Goal: Navigation & Orientation: Find specific page/section

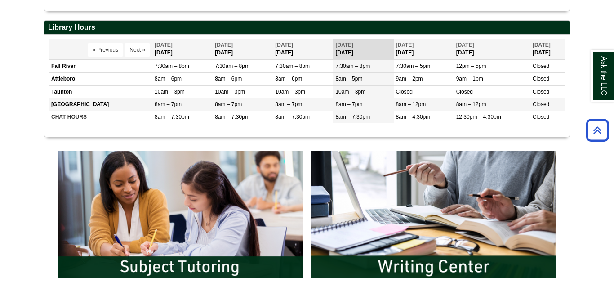
click at [267, 104] on td "8am – 7pm" at bounding box center [243, 104] width 60 height 13
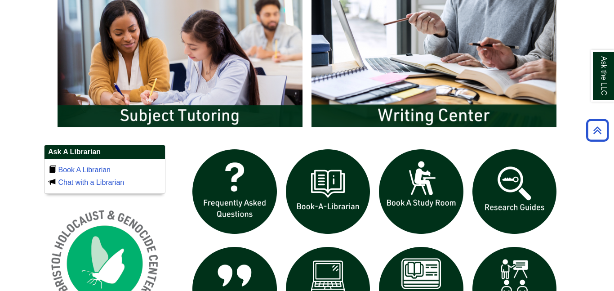
scroll to position [490, 0]
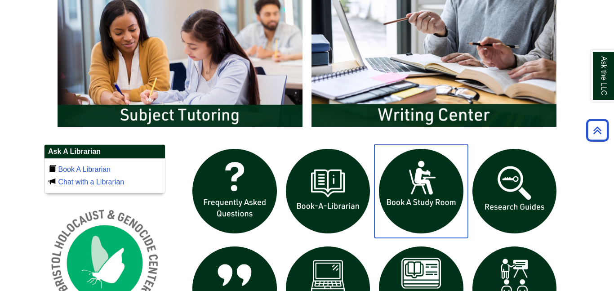
click at [398, 205] on img "slideshow" at bounding box center [422, 191] width 94 height 94
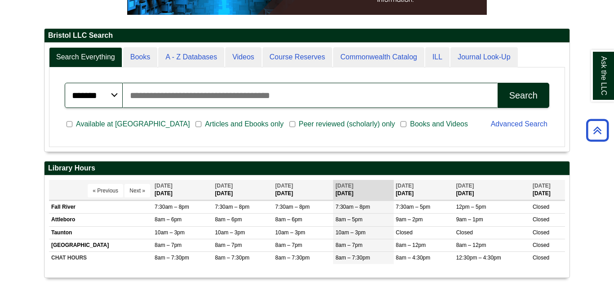
scroll to position [0, 0]
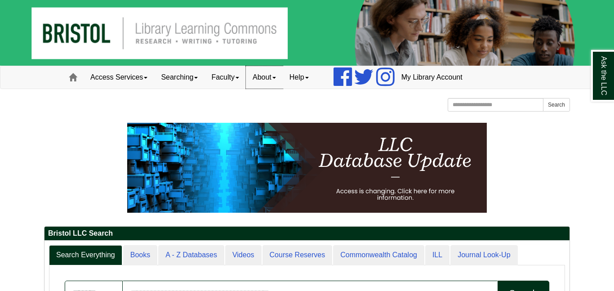
click at [281, 80] on link "About" at bounding box center [264, 77] width 37 height 22
click at [225, 81] on link "Faculty" at bounding box center [225, 77] width 41 height 22
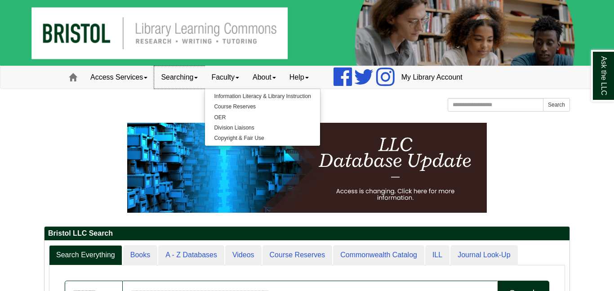
click at [170, 80] on link "Searching" at bounding box center [179, 77] width 50 height 22
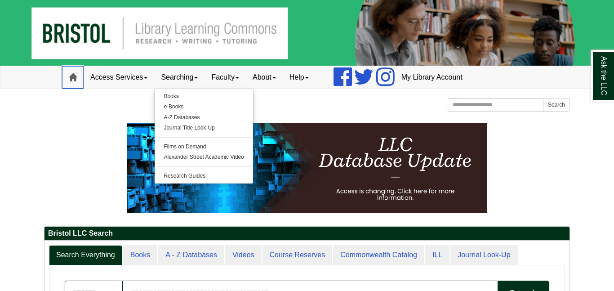
click at [77, 82] on link "Home" at bounding box center [73, 77] width 22 height 22
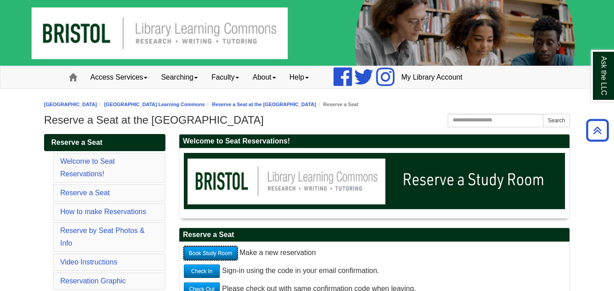
scroll to position [116, 0]
